Goal: Information Seeking & Learning: Learn about a topic

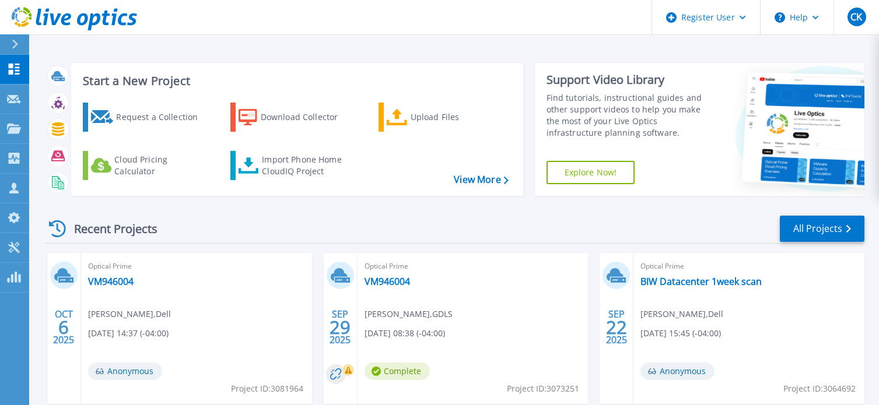
scroll to position [117, 0]
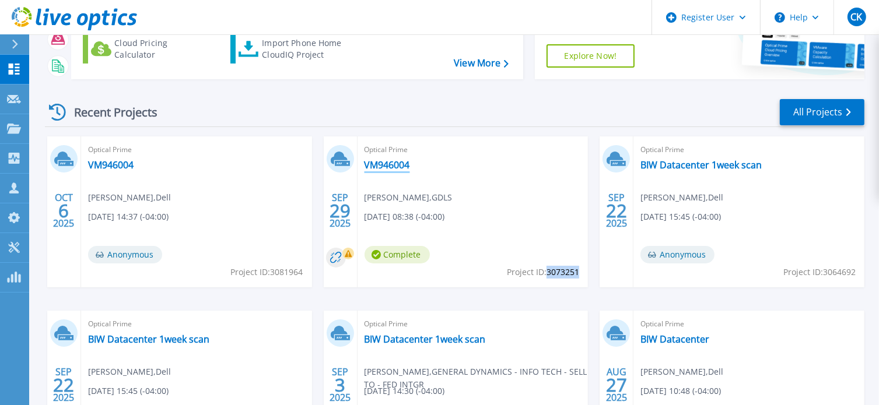
click at [379, 167] on link "VM946004" at bounding box center [386, 165] width 45 height 12
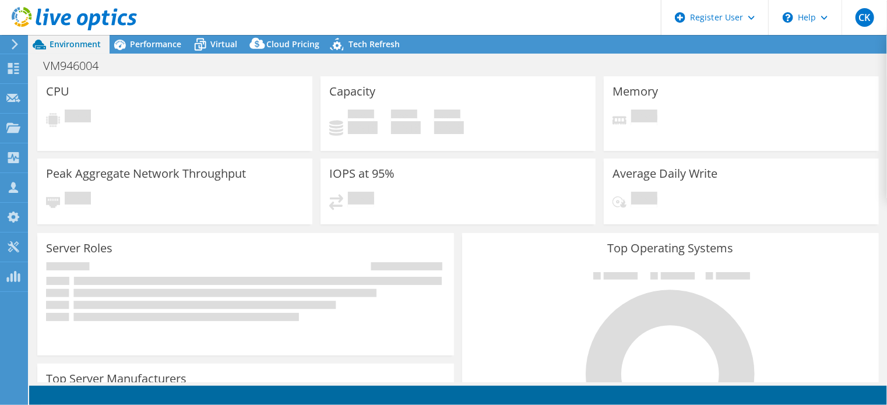
select select "USD"
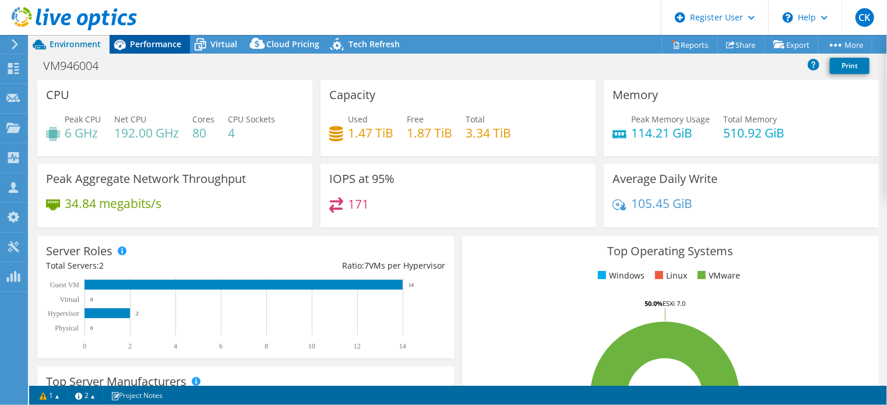
click at [148, 36] on div "Performance" at bounding box center [150, 44] width 80 height 19
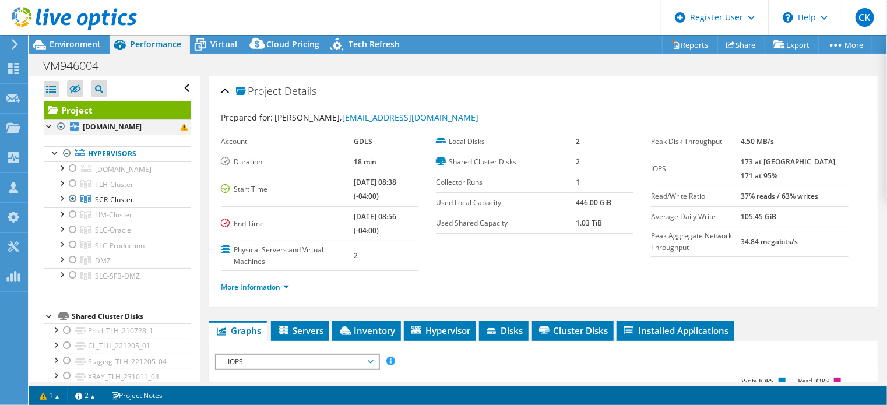
click at [58, 125] on div at bounding box center [61, 127] width 12 height 14
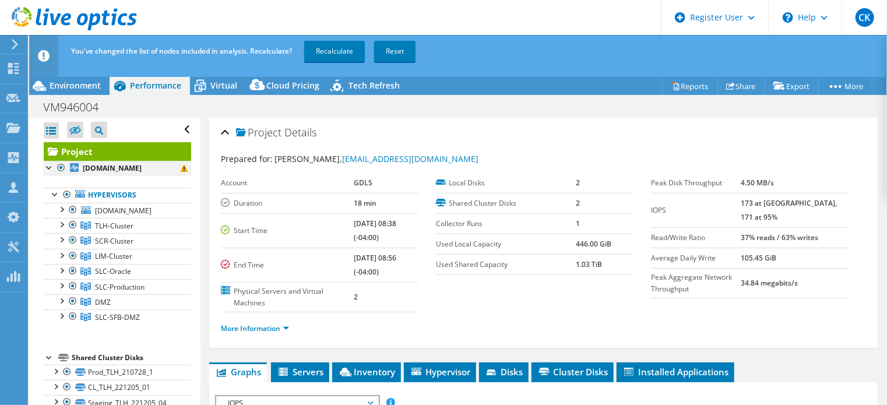
click at [63, 168] on div at bounding box center [61, 168] width 12 height 14
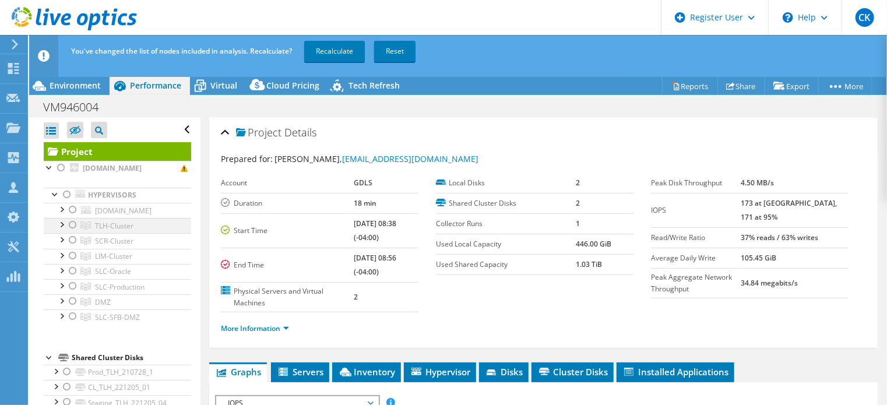
click at [71, 225] on div at bounding box center [73, 225] width 12 height 14
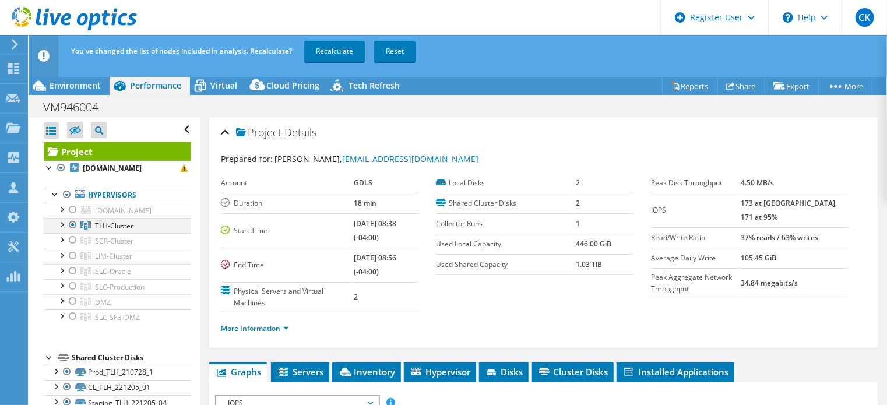
click at [63, 226] on div at bounding box center [61, 224] width 12 height 12
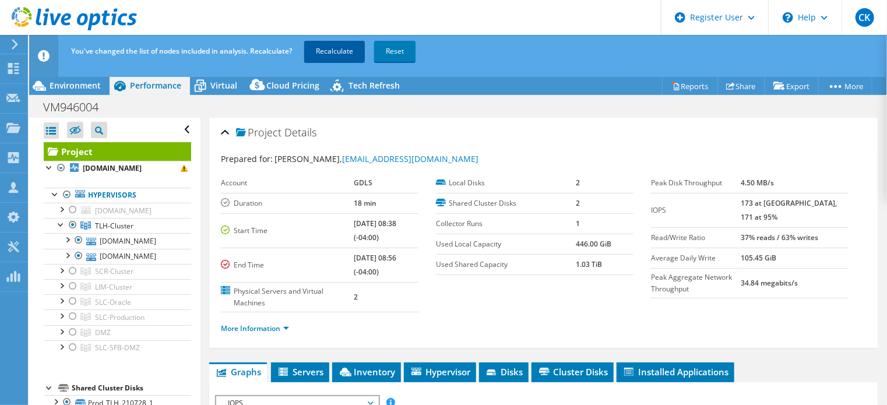
click at [329, 48] on link "Recalculate" at bounding box center [334, 51] width 61 height 21
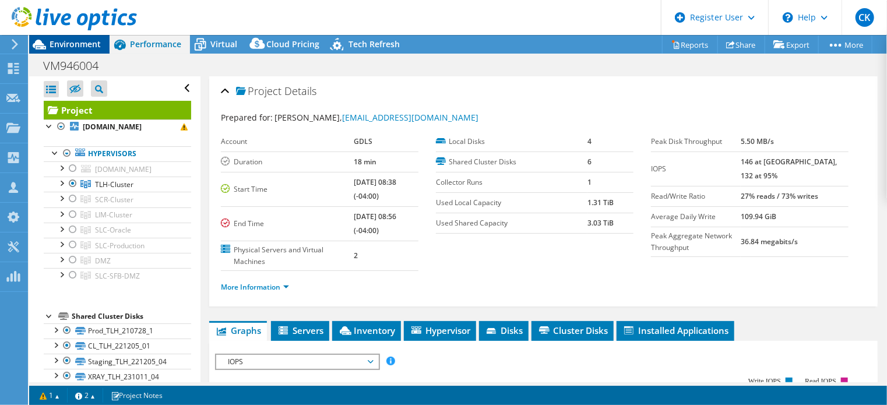
click at [63, 46] on span "Environment" at bounding box center [75, 43] width 51 height 11
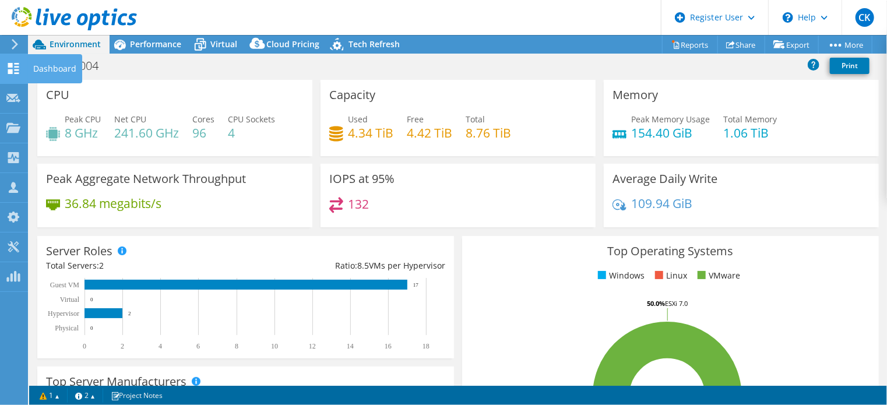
click at [9, 68] on icon at bounding box center [13, 68] width 14 height 11
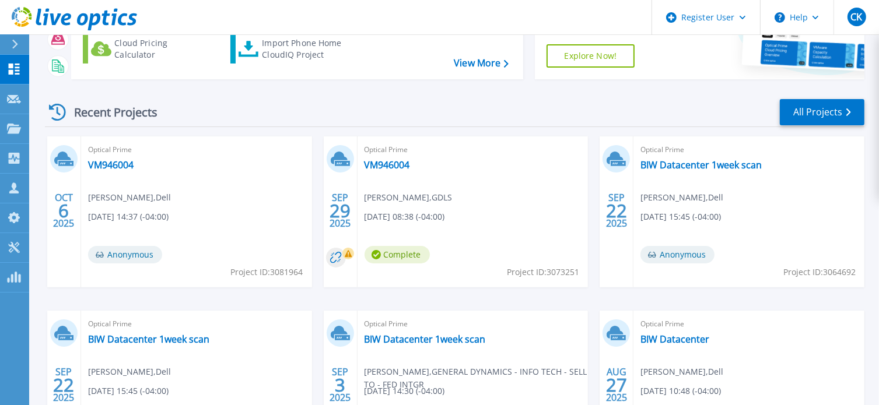
scroll to position [175, 0]
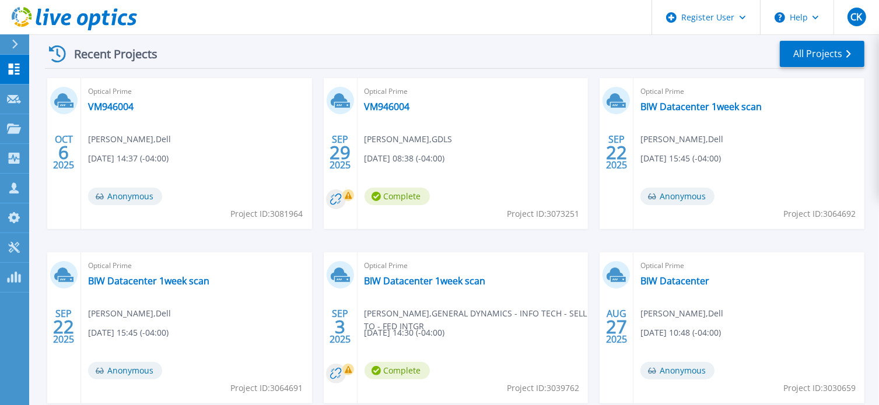
click at [566, 215] on span "Project ID: 3073251" at bounding box center [543, 214] width 72 height 13
copy span "3073251"
click at [379, 107] on link "VM946004" at bounding box center [386, 107] width 45 height 12
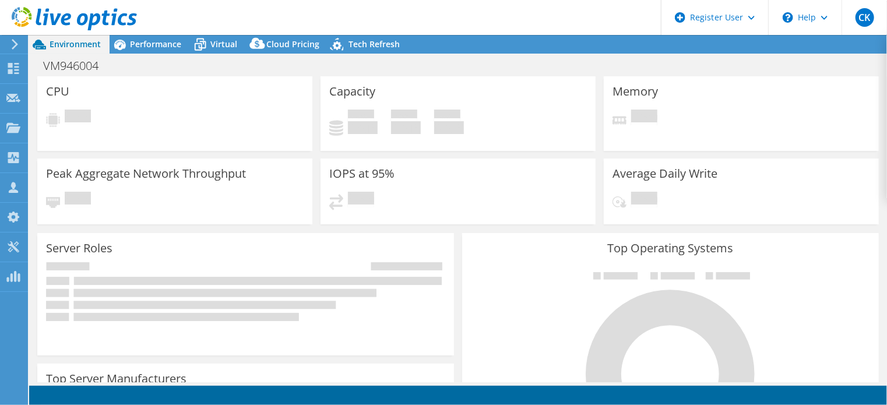
select select "USD"
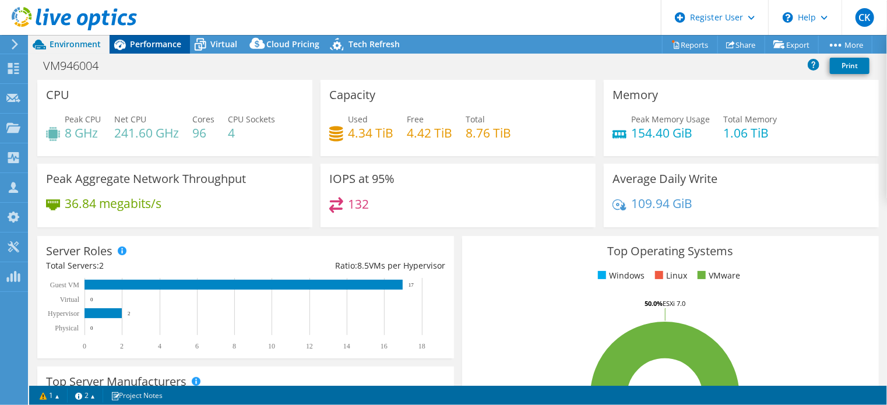
click at [161, 48] on span "Performance" at bounding box center [155, 43] width 51 height 11
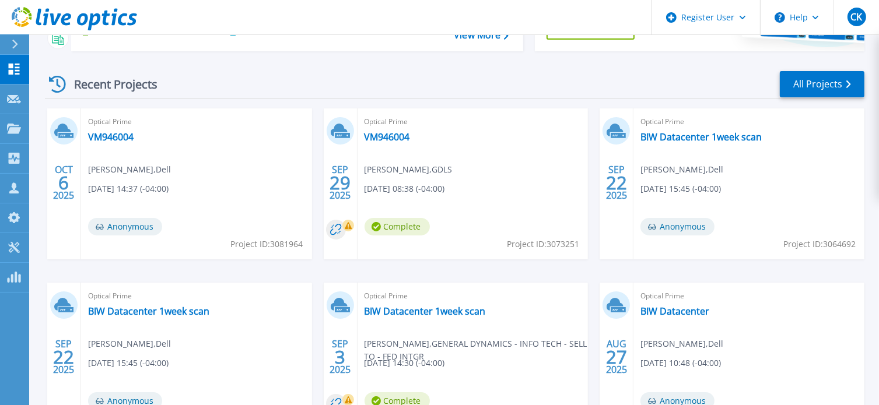
scroll to position [124, 0]
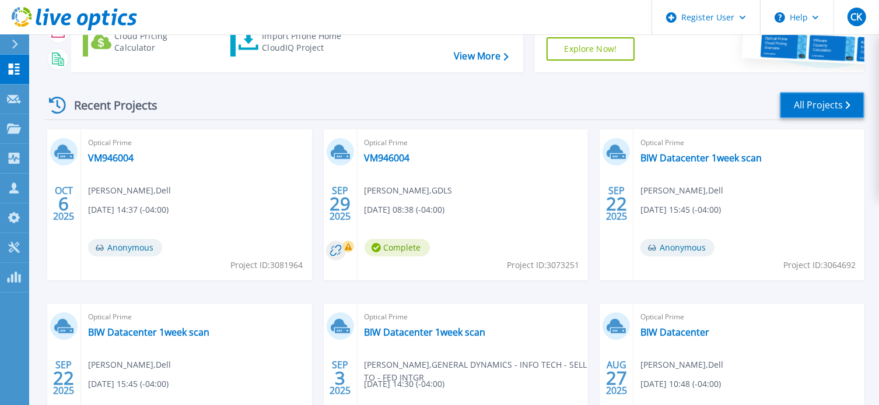
click at [816, 104] on link "All Projects" at bounding box center [822, 105] width 85 height 26
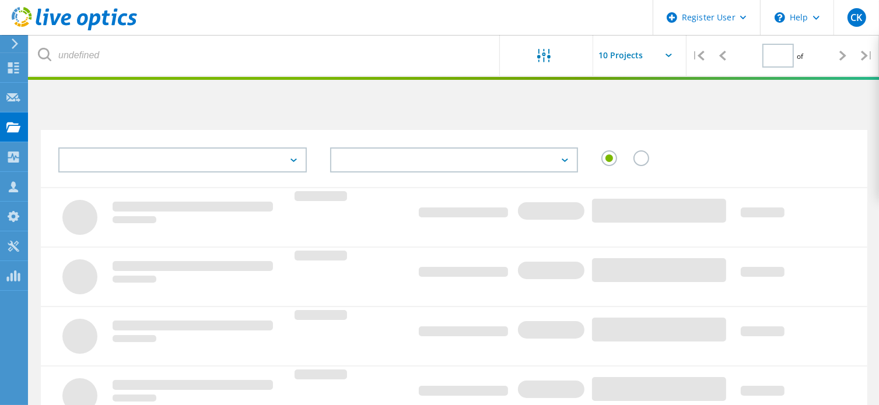
type input "1"
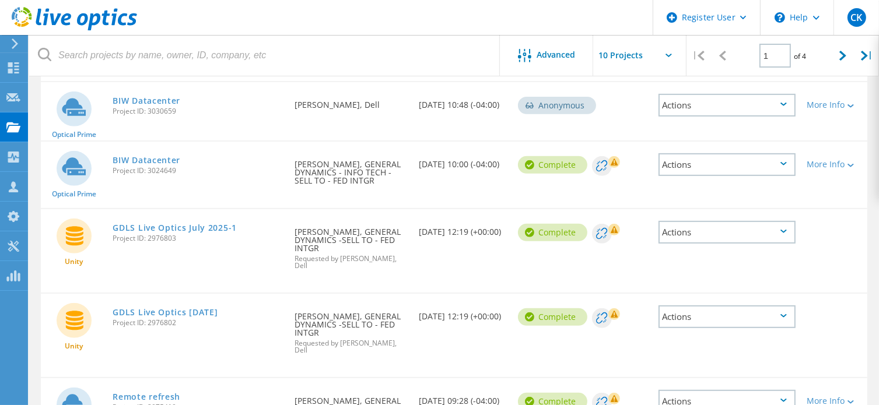
scroll to position [466, 0]
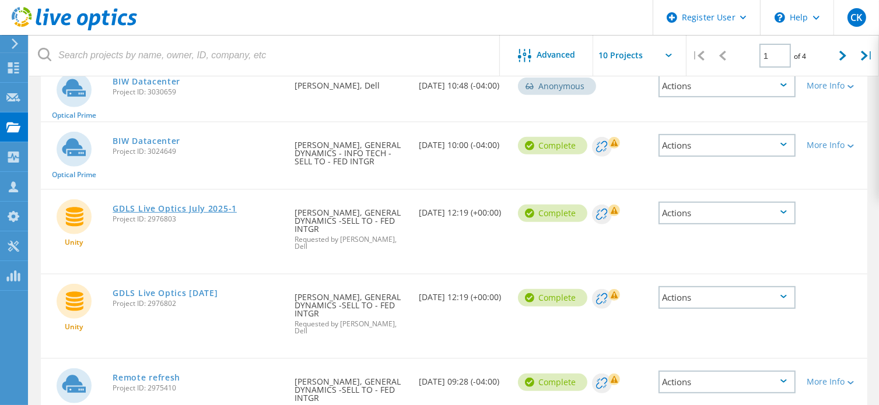
click at [164, 205] on link "GDLS Live Optics July 2025-1" at bounding box center [175, 209] width 124 height 8
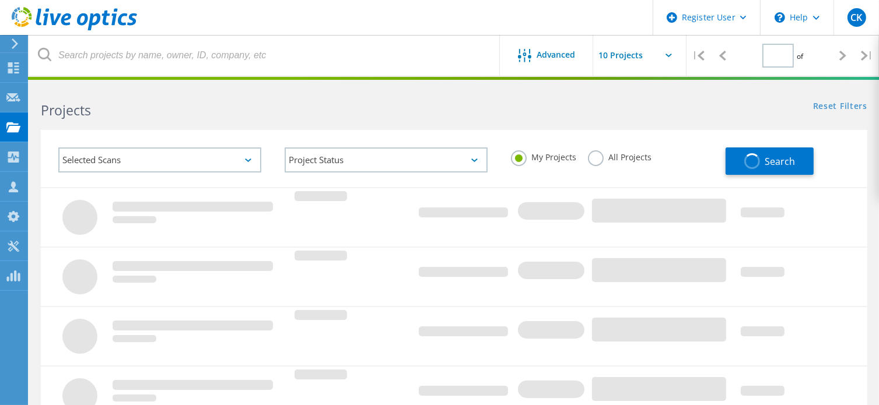
type input "1"
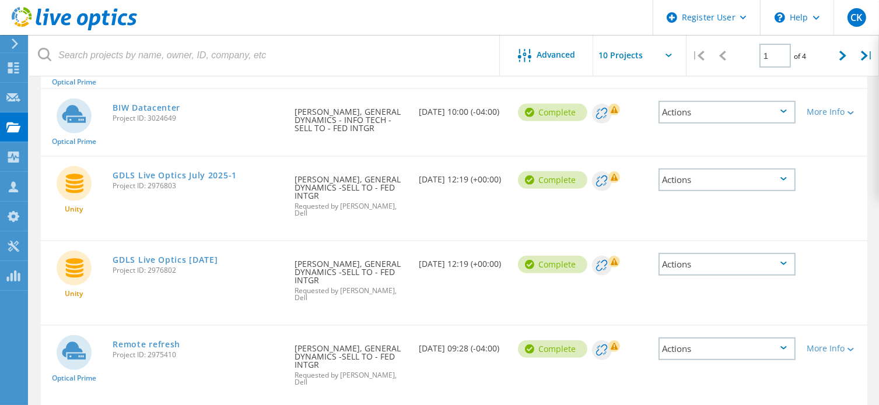
scroll to position [519, 0]
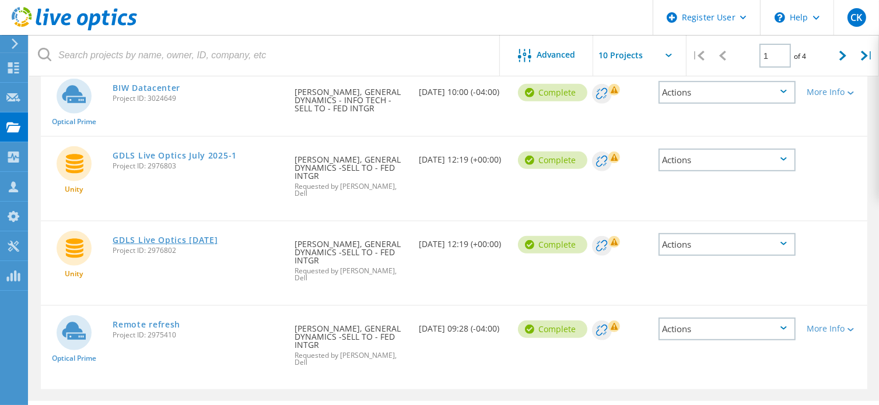
click at [158, 236] on link "GDLS Live Optics [DATE]" at bounding box center [165, 240] width 105 height 8
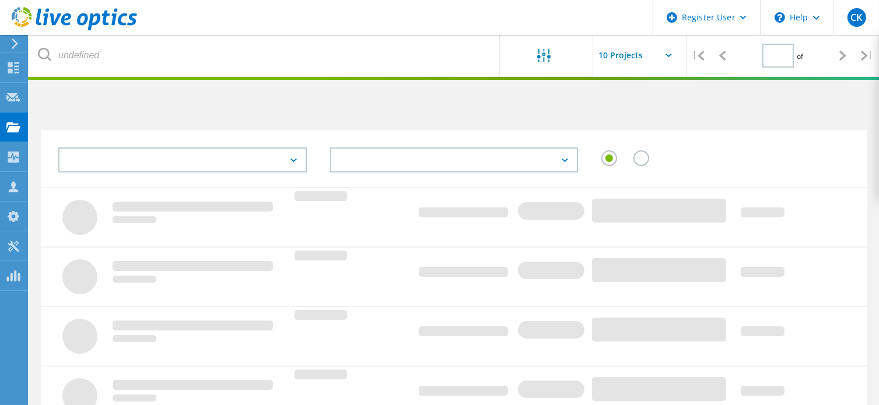
type input "1"
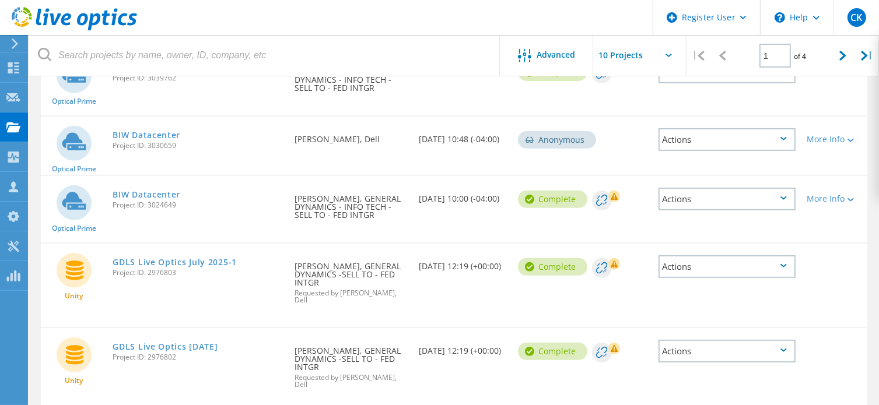
scroll to position [519, 0]
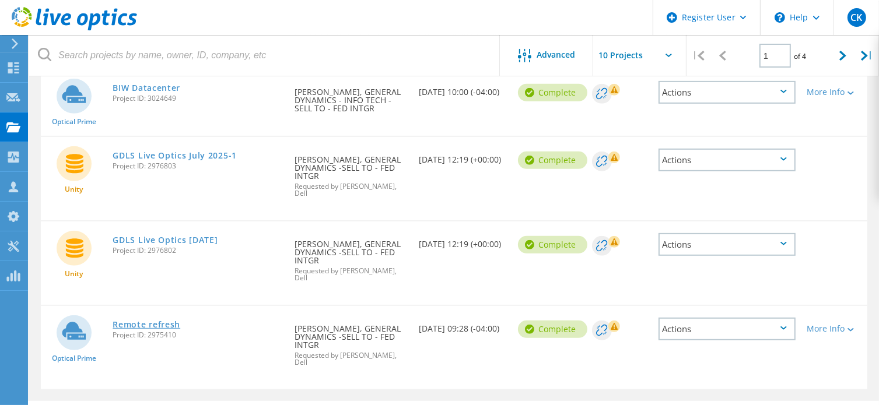
click at [140, 321] on link "Remote refresh" at bounding box center [147, 325] width 68 height 8
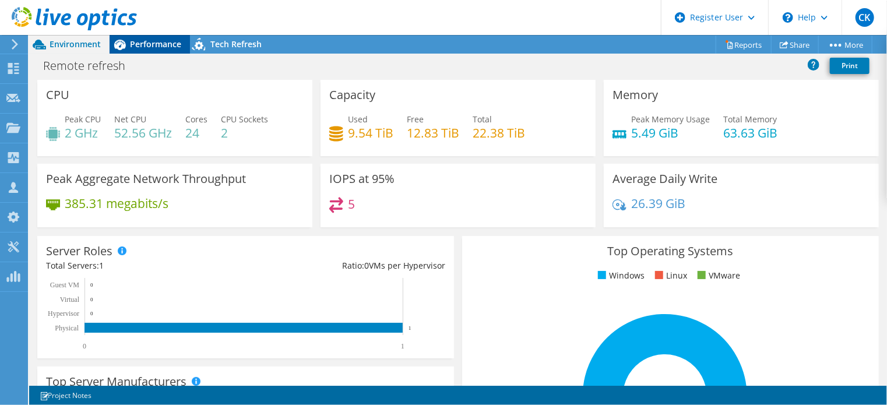
click at [157, 45] on span "Performance" at bounding box center [155, 43] width 51 height 11
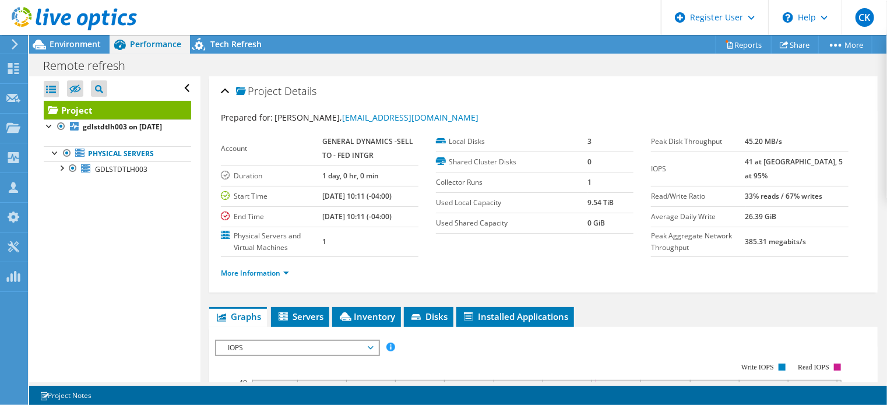
click at [65, 37] on div at bounding box center [68, 19] width 137 height 39
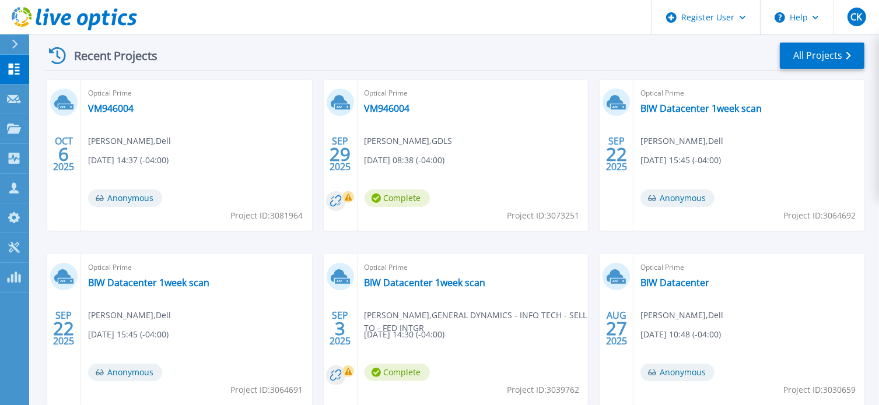
scroll to position [233, 0]
